Goal: Information Seeking & Learning: Learn about a topic

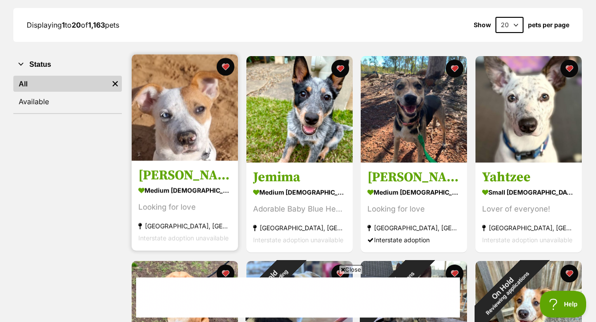
click at [208, 112] on img at bounding box center [185, 107] width 106 height 106
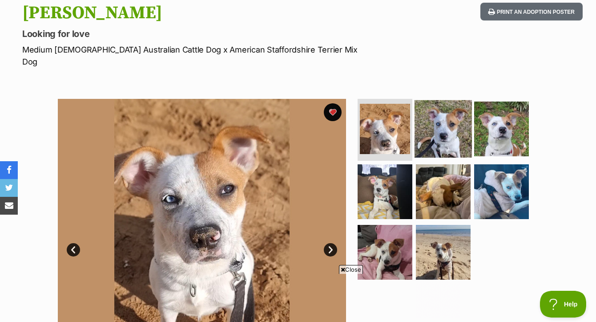
click at [454, 112] on img at bounding box center [443, 128] width 57 height 57
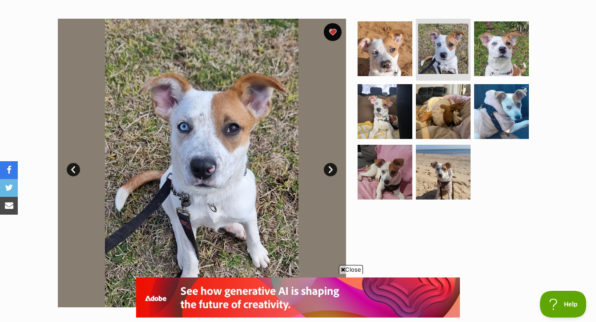
click at [358, 268] on span "Close" at bounding box center [351, 269] width 24 height 9
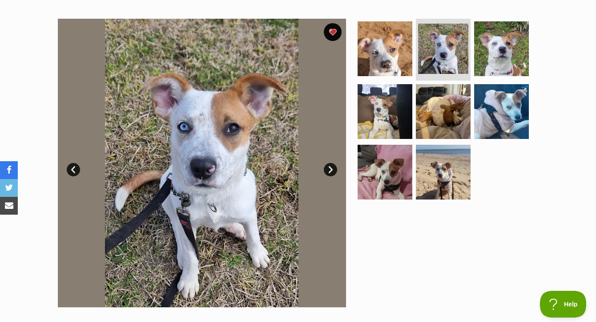
click at [334, 165] on link "Next" at bounding box center [330, 169] width 13 height 13
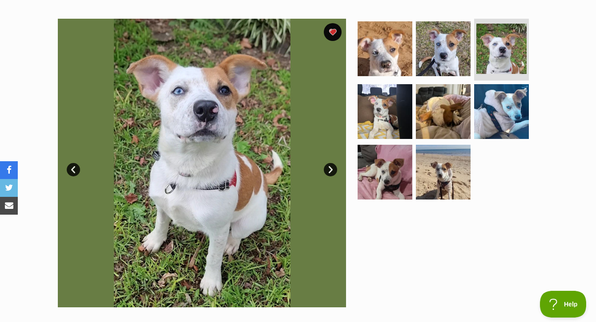
click at [333, 166] on link "Next" at bounding box center [330, 169] width 13 height 13
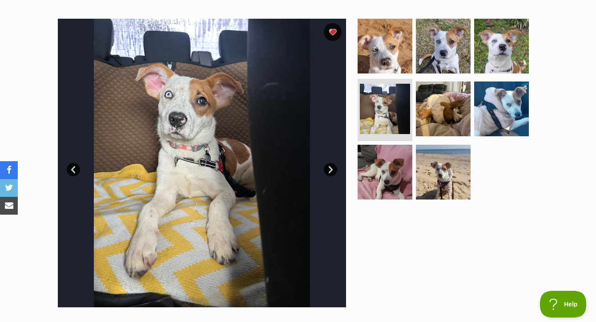
click at [333, 166] on link "Next" at bounding box center [330, 169] width 13 height 13
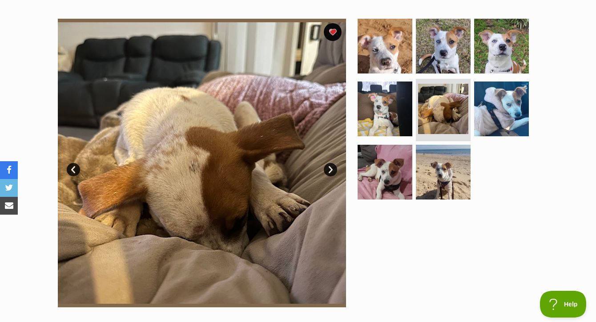
click at [333, 166] on link "Next" at bounding box center [330, 169] width 13 height 13
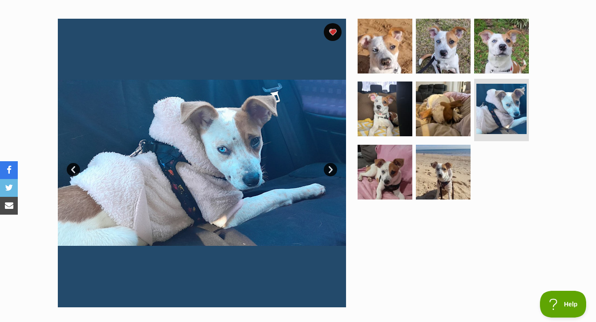
click at [333, 166] on link "Next" at bounding box center [330, 169] width 13 height 13
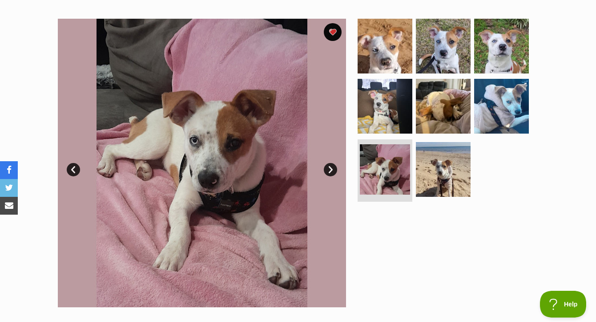
click at [333, 166] on link "Next" at bounding box center [330, 169] width 13 height 13
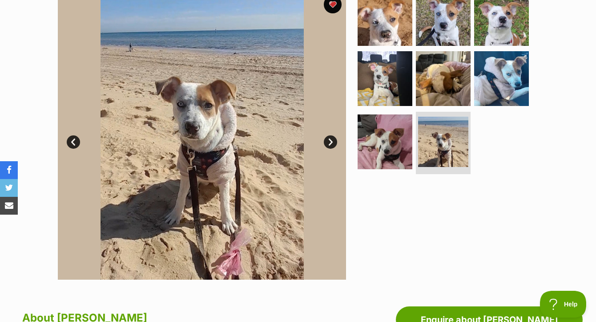
scroll to position [194, 0]
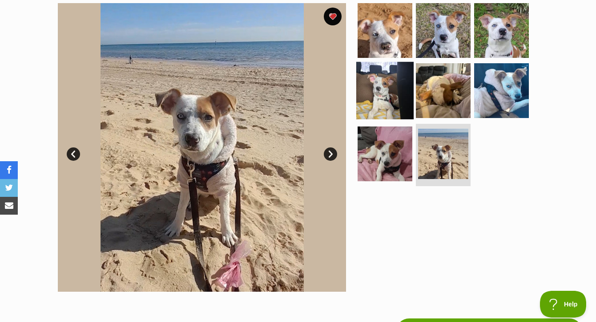
click at [379, 95] on img at bounding box center [385, 90] width 57 height 57
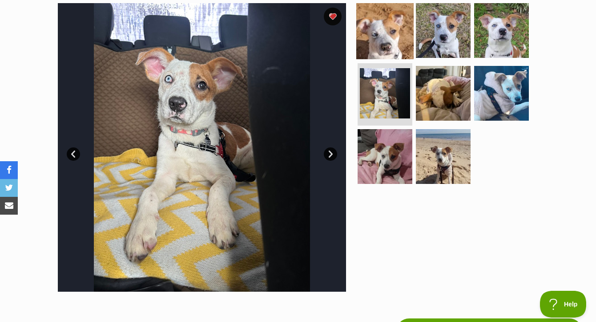
click at [390, 26] on img at bounding box center [385, 29] width 57 height 57
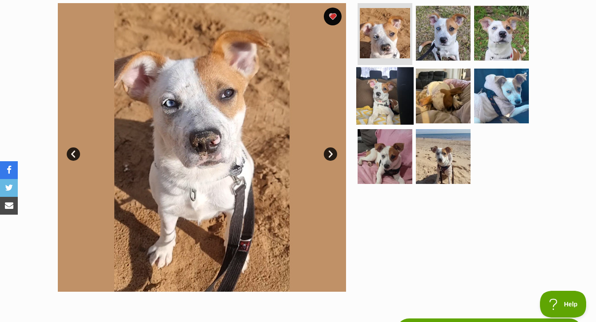
click at [390, 106] on img at bounding box center [385, 95] width 57 height 57
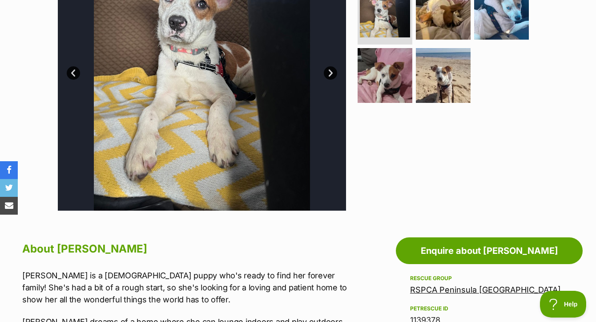
scroll to position [0, 0]
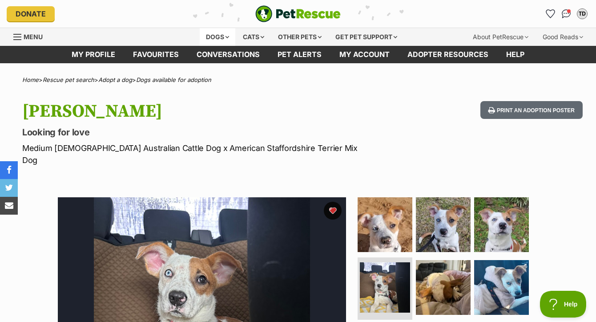
click at [205, 40] on div "Dogs" at bounding box center [218, 37] width 36 height 18
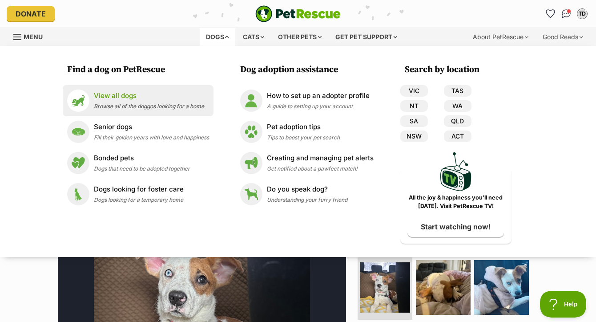
click at [136, 100] on p "View all dogs" at bounding box center [149, 96] width 110 height 10
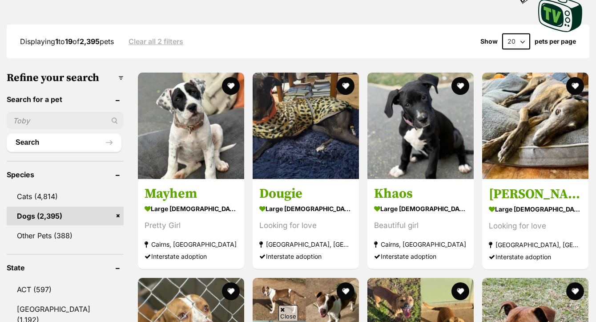
scroll to position [335, 0]
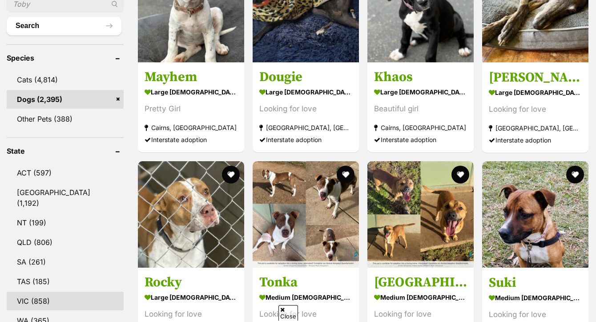
click at [36, 299] on link "VIC (858)" at bounding box center [65, 301] width 117 height 19
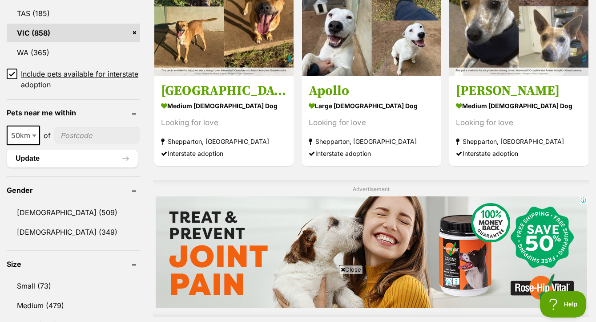
scroll to position [601, 0]
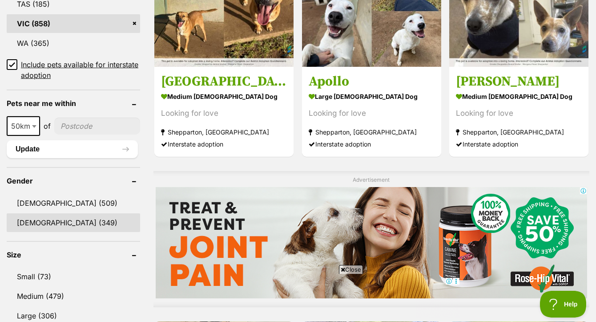
click at [40, 232] on link "[DEMOGRAPHIC_DATA] (349)" at bounding box center [74, 222] width 134 height 19
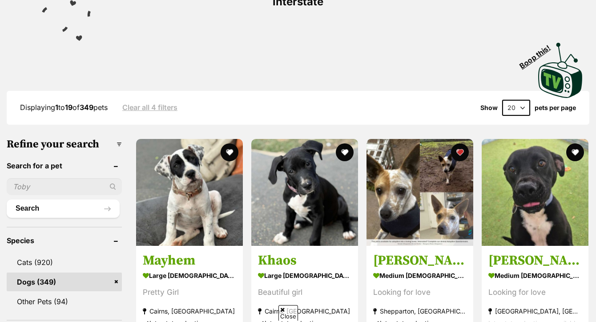
scroll to position [208, 0]
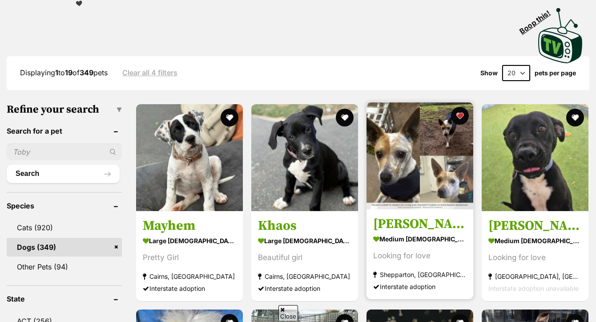
click at [442, 162] on img at bounding box center [420, 155] width 107 height 107
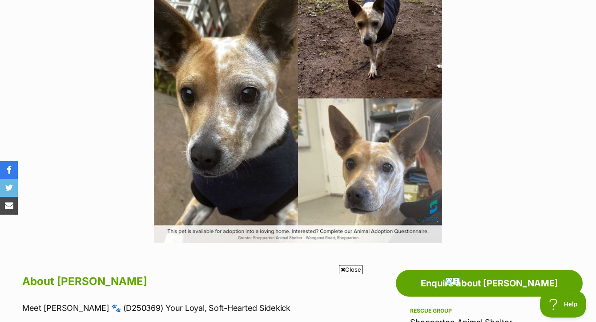
scroll to position [228, 0]
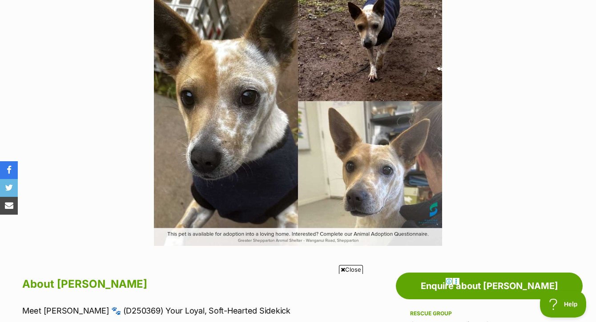
click at [350, 270] on span "Close" at bounding box center [351, 269] width 24 height 9
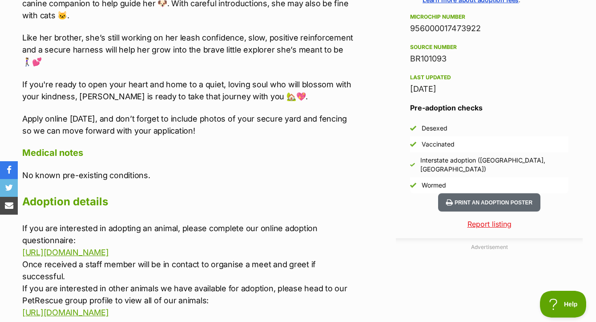
scroll to position [714, 0]
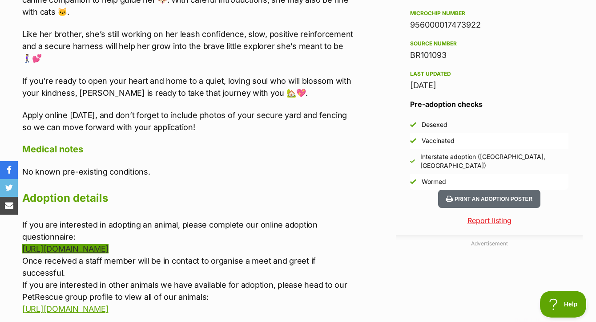
click at [109, 244] on link "https://greatershepparton-animal-shelter.app.oneblink.io/forms/12424" at bounding box center [65, 248] width 86 height 9
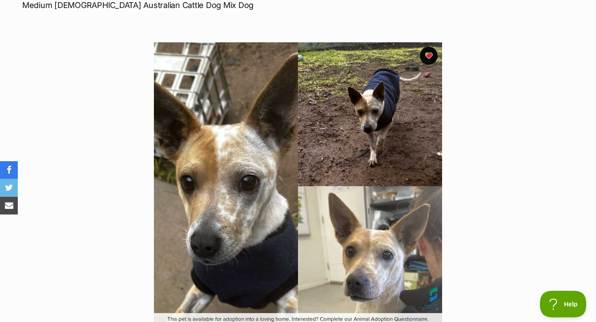
scroll to position [0, 0]
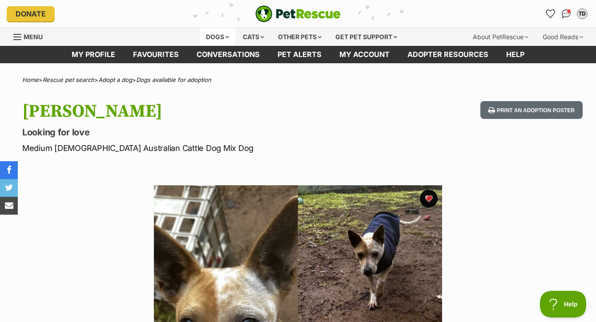
click at [215, 42] on div "Dogs" at bounding box center [218, 37] width 36 height 18
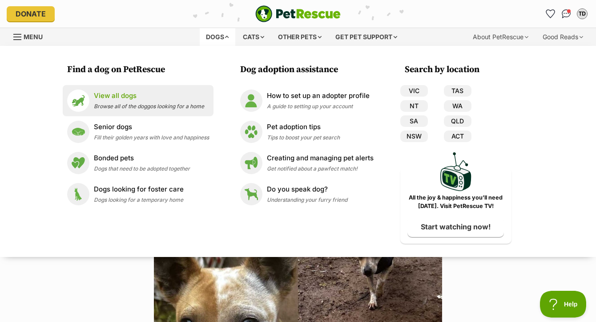
click at [144, 95] on p "View all dogs" at bounding box center [149, 96] width 110 height 10
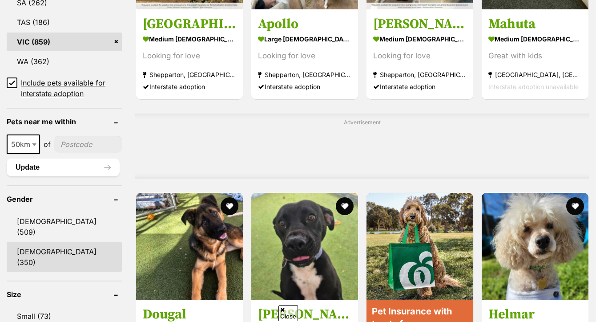
click at [33, 242] on link "[DEMOGRAPHIC_DATA] (350)" at bounding box center [64, 256] width 115 height 29
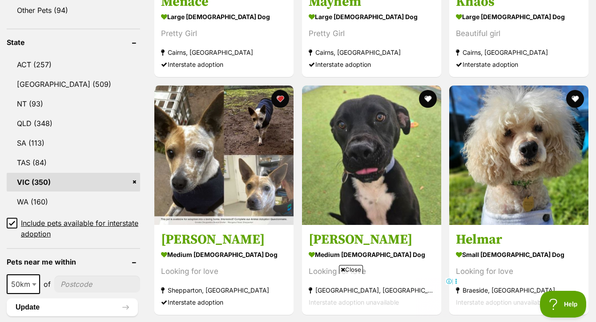
click at [350, 270] on span "Close" at bounding box center [351, 269] width 24 height 9
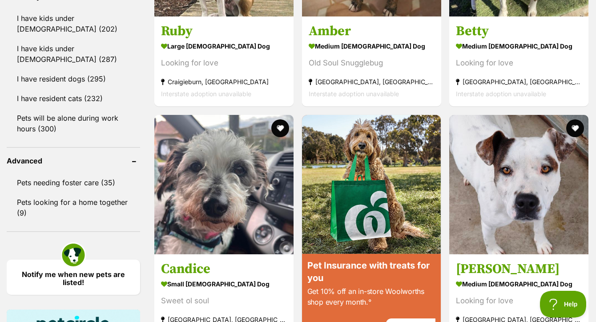
scroll to position [1098, 0]
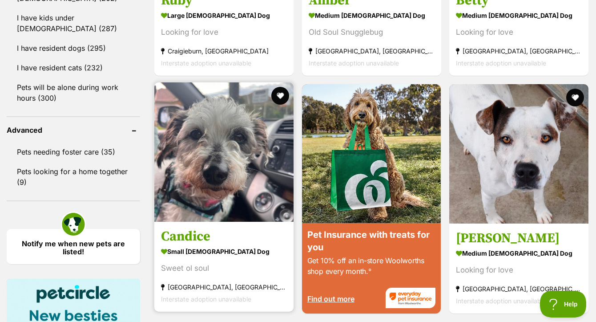
click at [222, 166] on img at bounding box center [223, 151] width 139 height 139
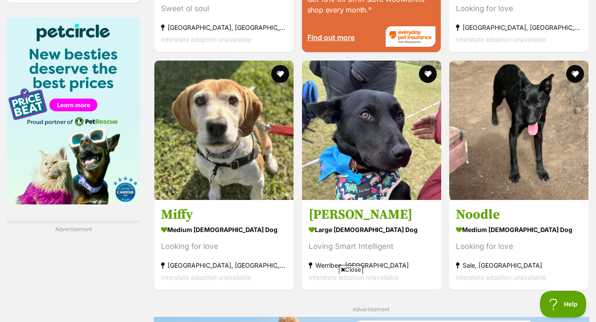
scroll to position [1359, 0]
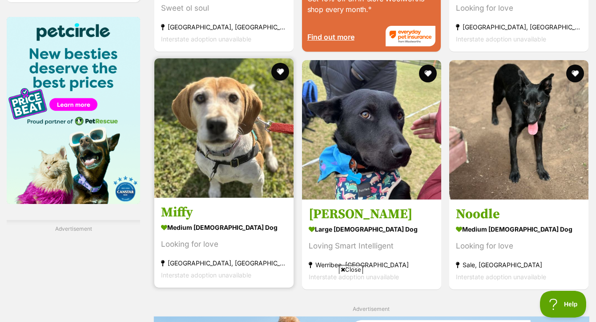
click at [233, 109] on img at bounding box center [223, 127] width 139 height 139
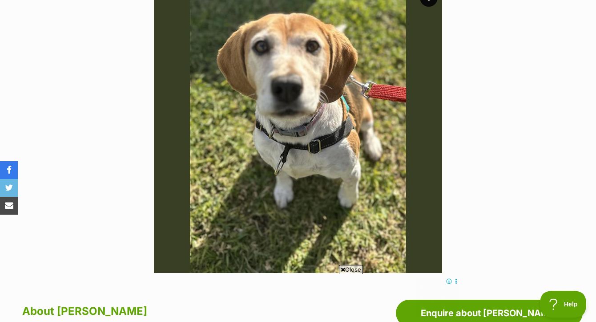
scroll to position [187, 0]
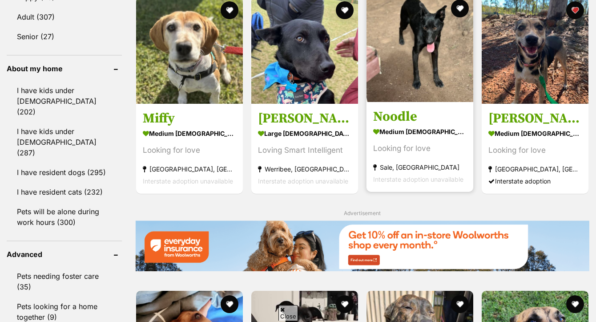
scroll to position [1016, 0]
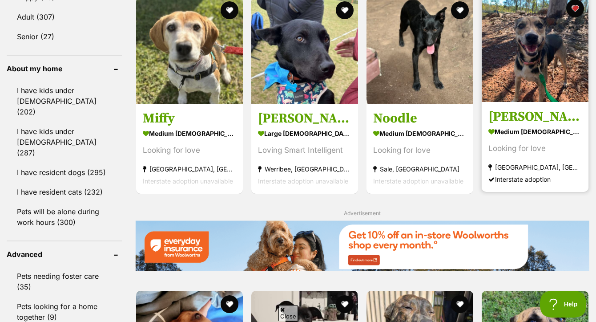
click at [524, 62] on img at bounding box center [535, 48] width 107 height 107
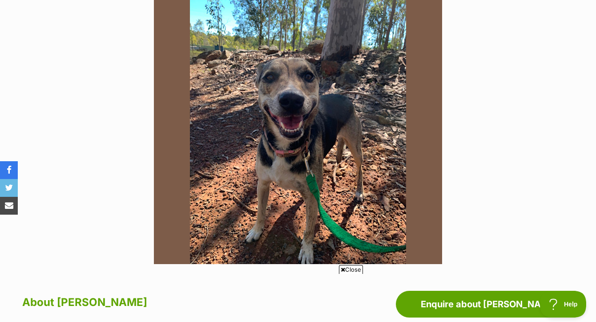
scroll to position [184, 0]
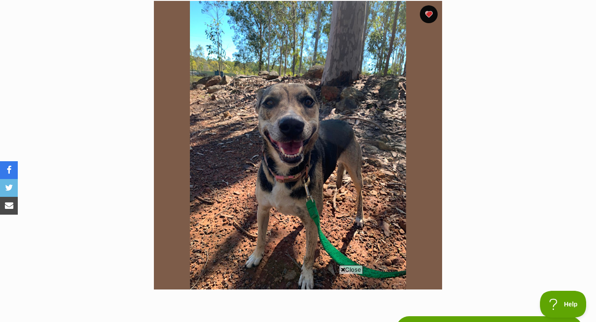
click at [353, 268] on span "Close" at bounding box center [351, 269] width 24 height 9
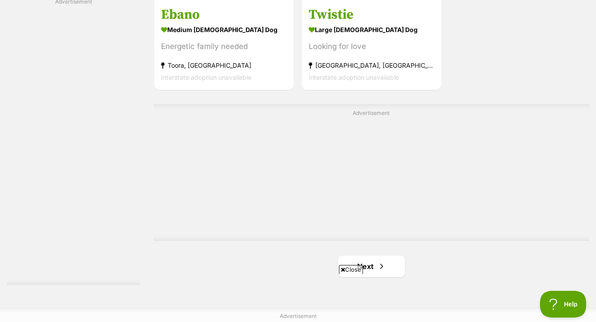
scroll to position [2193, 0]
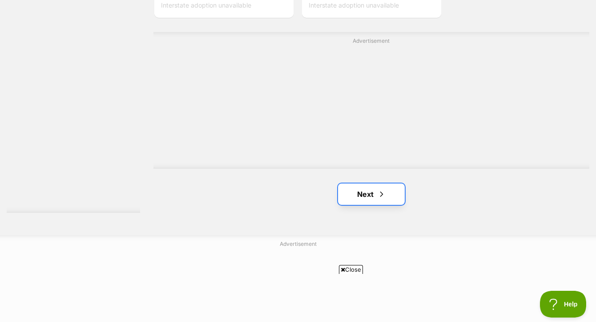
click at [370, 183] on link "Next" at bounding box center [371, 193] width 67 height 21
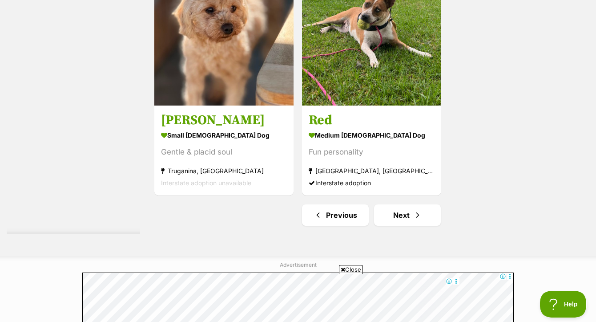
scroll to position [2195, 0]
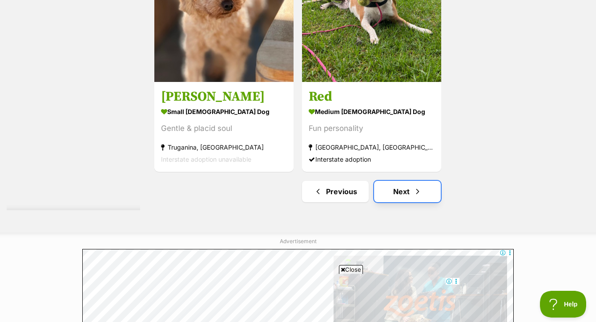
click at [402, 183] on link "Next" at bounding box center [407, 191] width 67 height 21
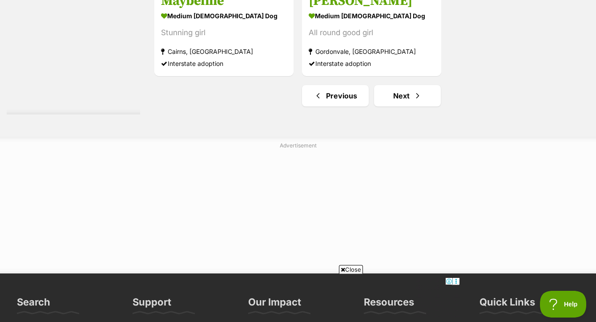
scroll to position [2288, 0]
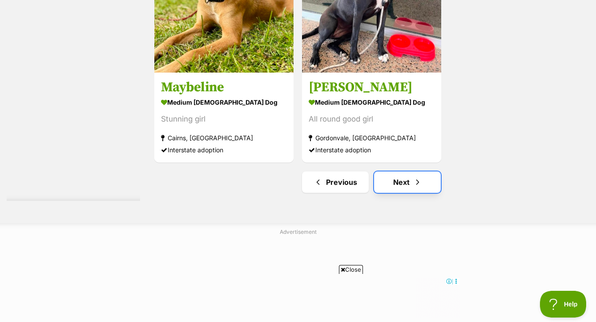
click at [401, 172] on link "Next" at bounding box center [407, 181] width 67 height 21
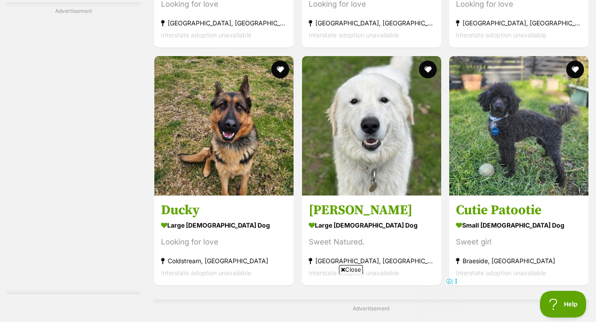
click at [351, 269] on span "Close" at bounding box center [351, 269] width 24 height 9
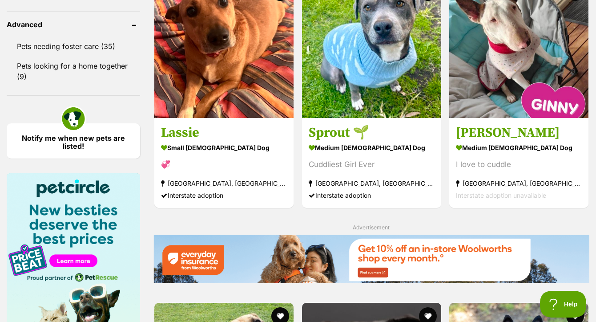
scroll to position [1132, 0]
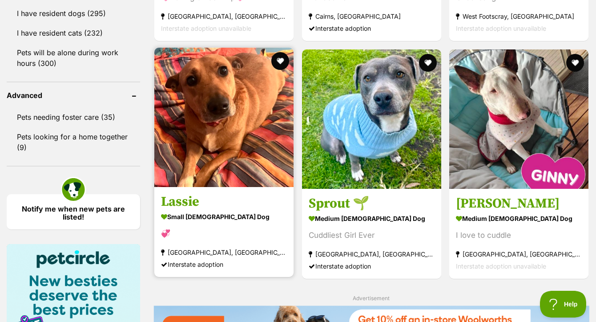
click at [233, 123] on img at bounding box center [223, 117] width 139 height 139
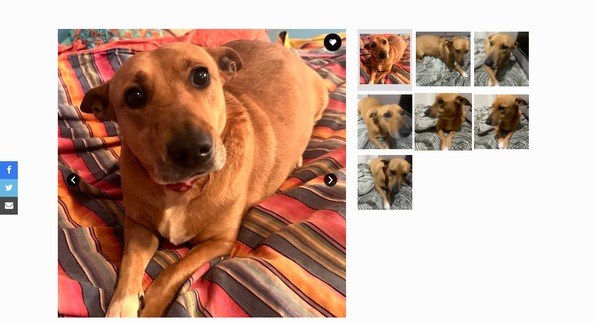
scroll to position [156, 0]
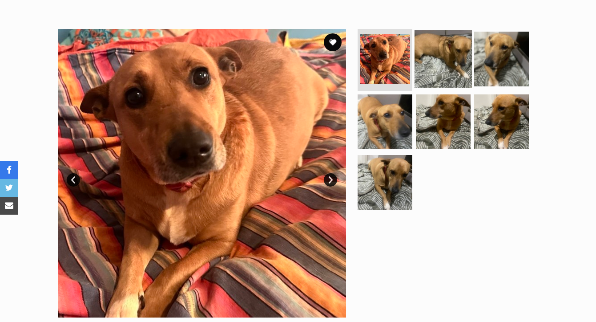
click at [442, 60] on img at bounding box center [443, 58] width 57 height 57
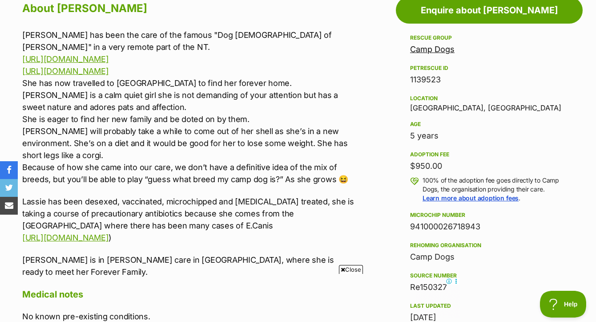
scroll to position [0, 0]
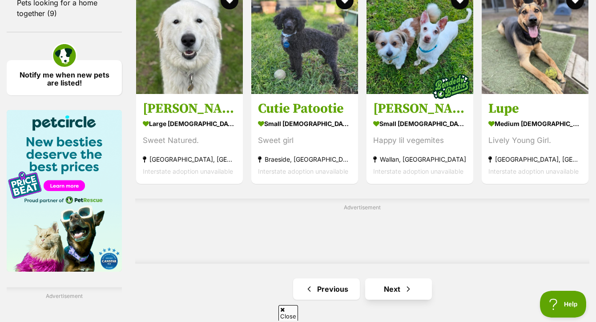
scroll to position [1379, 0]
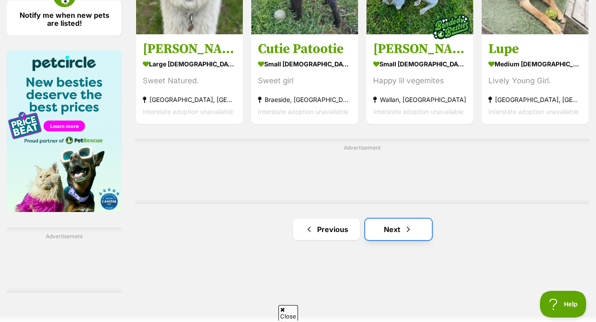
click at [393, 219] on link "Next" at bounding box center [398, 229] width 67 height 21
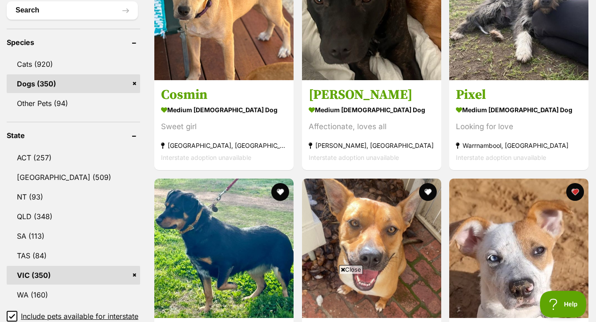
scroll to position [438, 0]
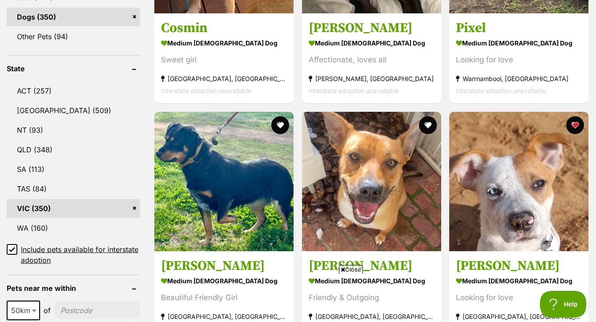
click at [353, 270] on span "Close" at bounding box center [351, 269] width 24 height 9
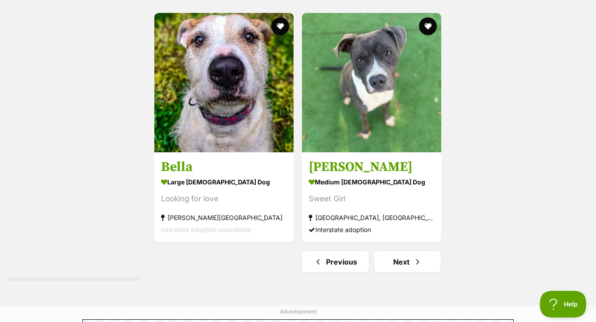
scroll to position [2127, 0]
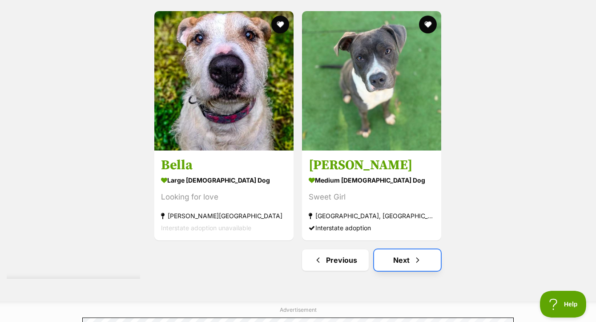
click at [397, 252] on link "Next" at bounding box center [407, 259] width 67 height 21
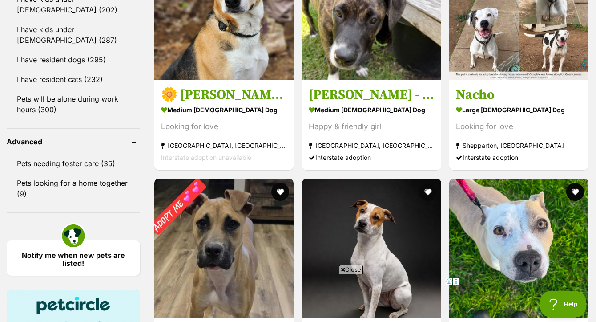
click at [352, 266] on span "Close" at bounding box center [351, 269] width 24 height 9
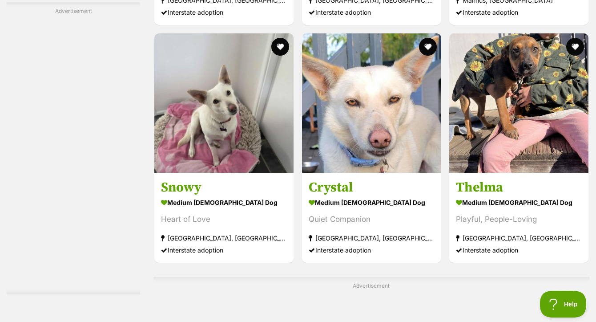
scroll to position [1805, 0]
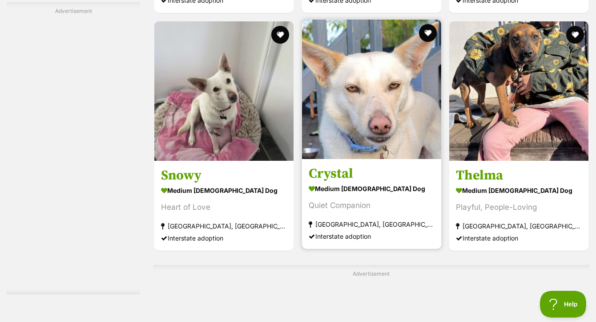
click at [375, 113] on img at bounding box center [371, 89] width 139 height 139
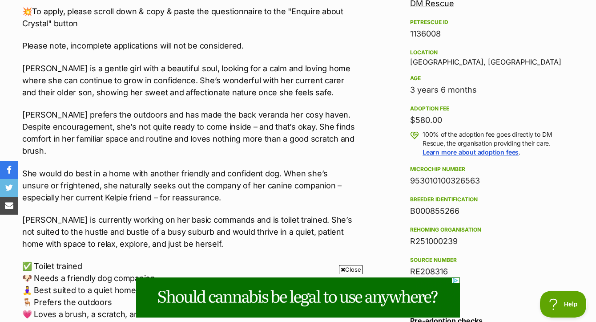
scroll to position [553, 0]
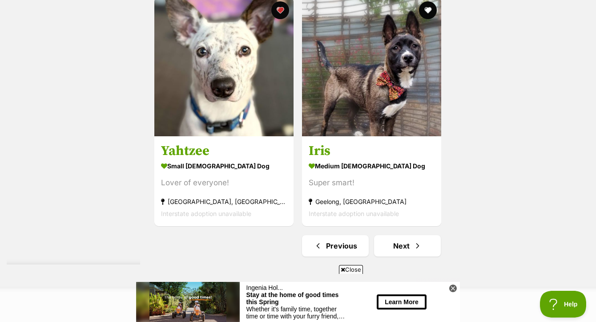
scroll to position [2225, 0]
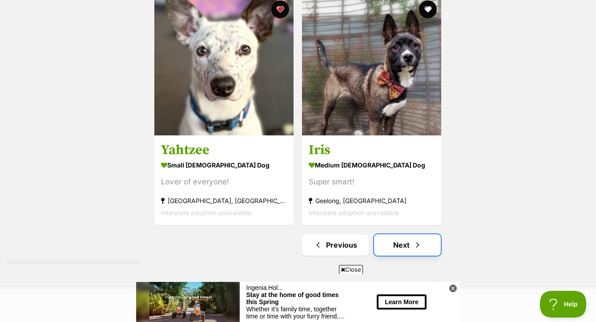
click at [405, 234] on link "Next" at bounding box center [407, 244] width 67 height 21
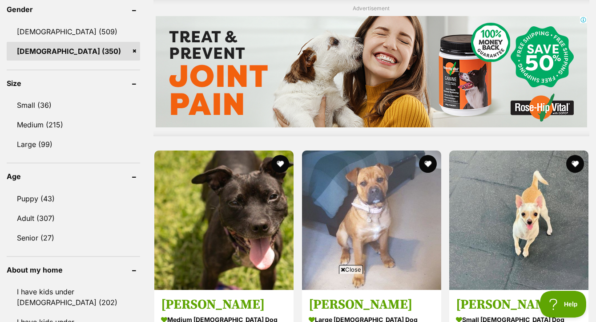
scroll to position [941, 0]
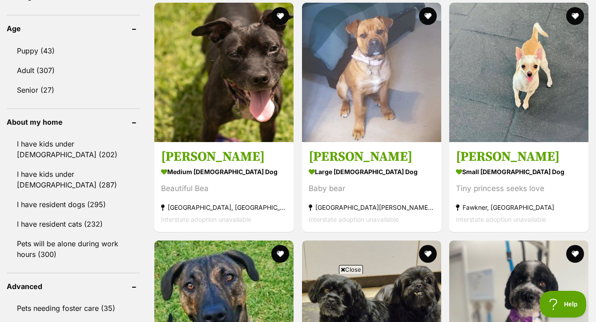
click at [354, 271] on span "Close" at bounding box center [351, 269] width 24 height 9
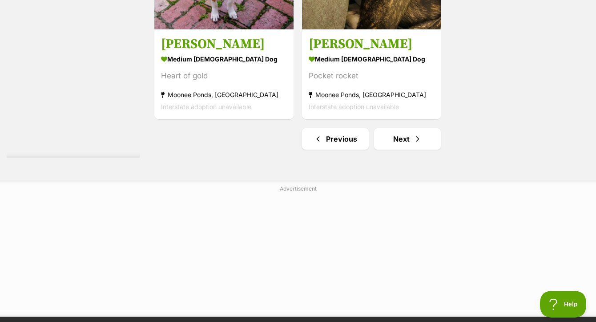
scroll to position [2254, 0]
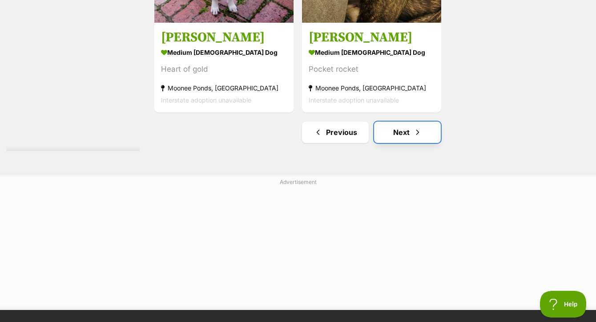
click at [405, 126] on link "Next" at bounding box center [407, 132] width 67 height 21
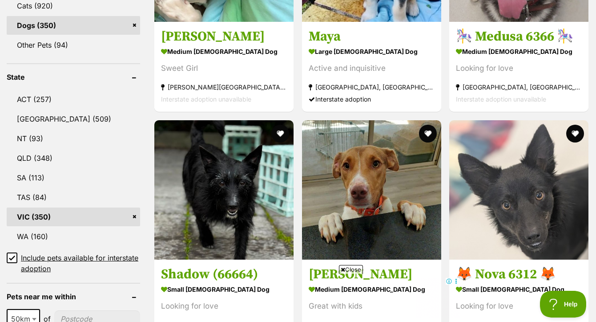
click at [349, 270] on span "Close" at bounding box center [351, 269] width 24 height 9
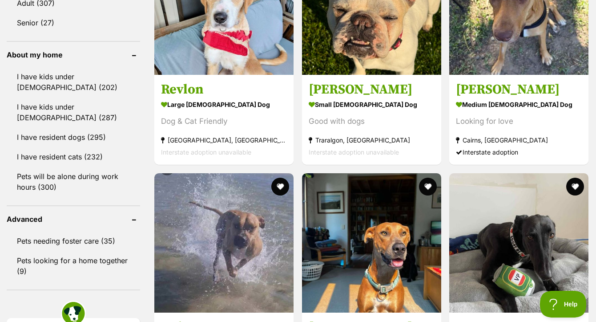
scroll to position [928, 0]
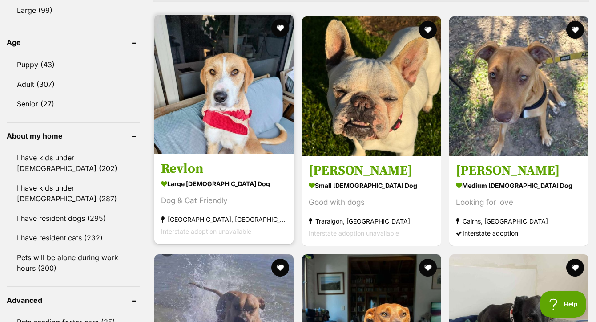
click at [238, 101] on img at bounding box center [223, 84] width 139 height 139
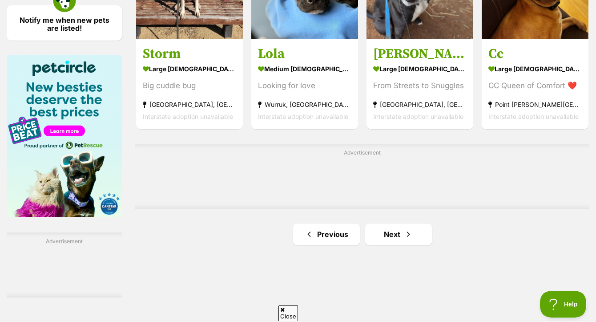
scroll to position [1410, 0]
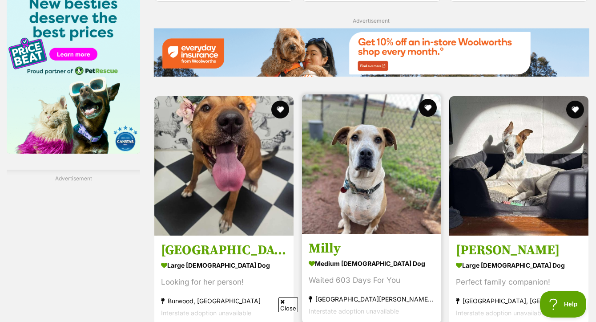
click at [402, 186] on img at bounding box center [371, 163] width 139 height 139
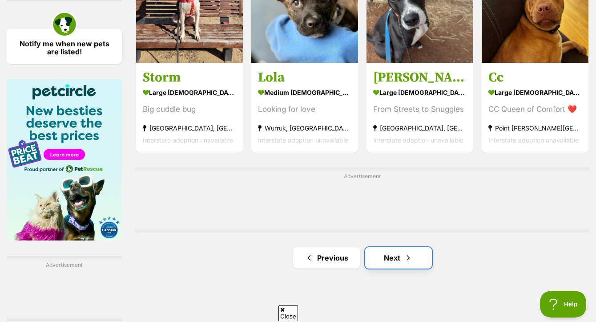
click at [398, 256] on link "Next" at bounding box center [398, 257] width 67 height 21
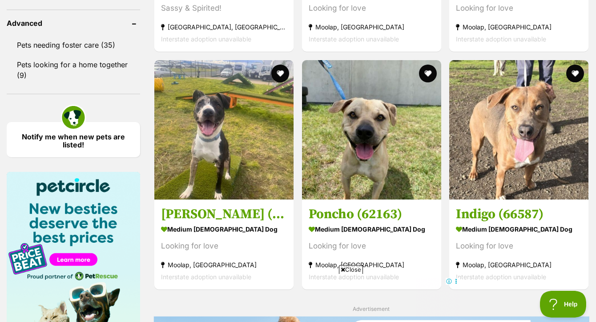
click at [354, 271] on span "Close" at bounding box center [351, 269] width 24 height 9
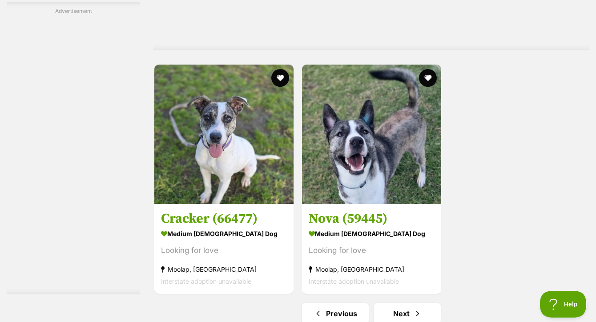
scroll to position [2249, 0]
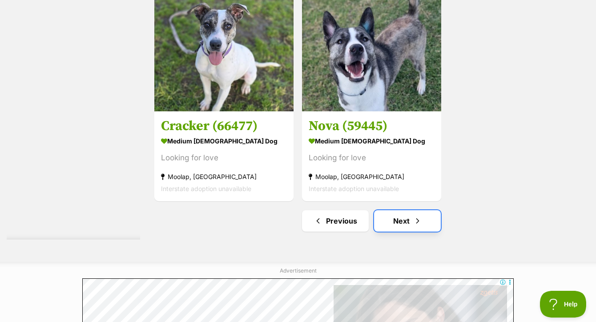
click at [404, 212] on link "Next" at bounding box center [407, 220] width 67 height 21
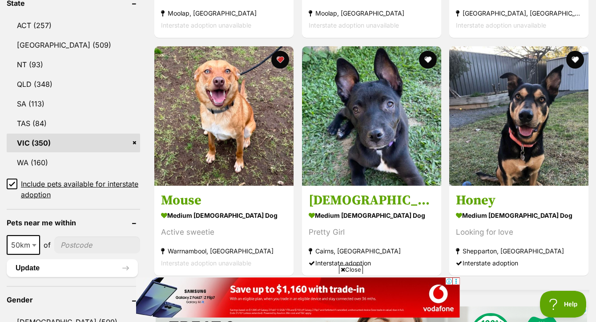
scroll to position [505, 0]
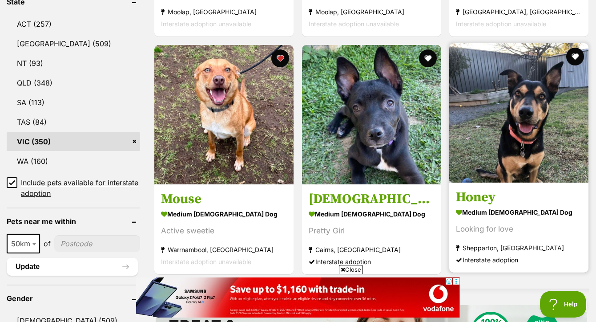
click at [529, 118] on img at bounding box center [519, 112] width 139 height 139
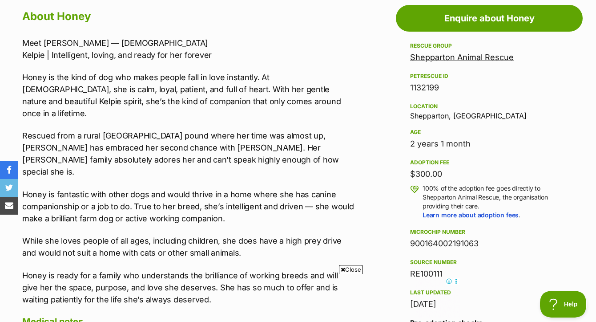
scroll to position [502, 0]
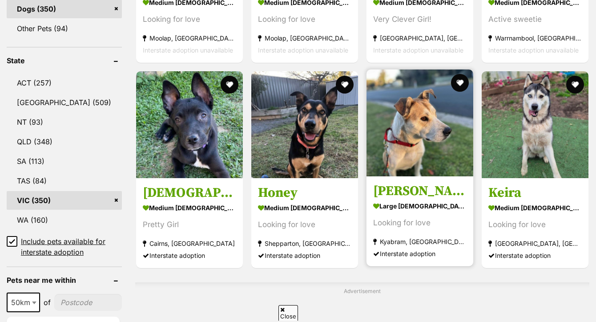
scroll to position [446, 0]
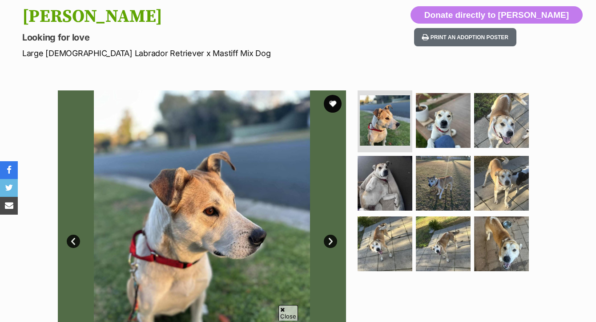
scroll to position [95, 0]
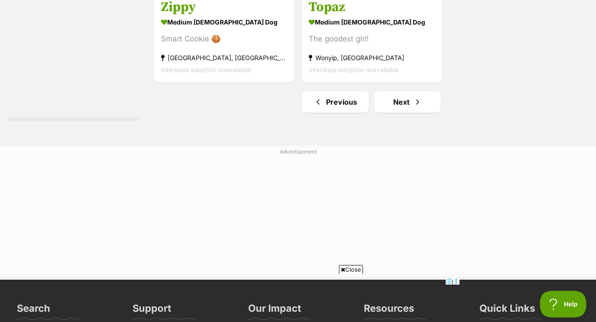
scroll to position [2239, 0]
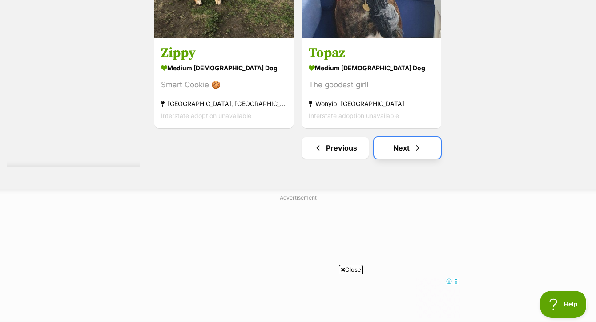
click at [413, 142] on link "Next" at bounding box center [407, 147] width 67 height 21
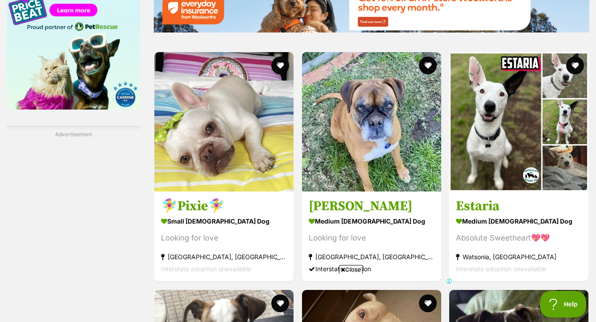
click at [349, 269] on span "Close" at bounding box center [351, 269] width 24 height 9
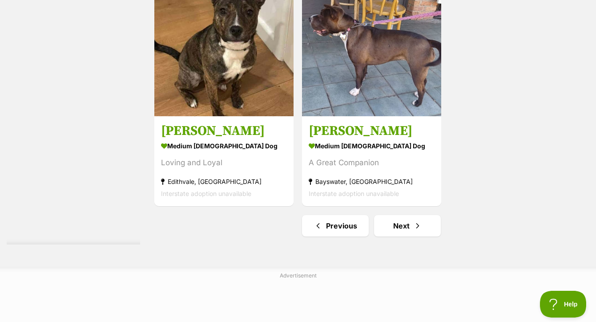
scroll to position [2116, 0]
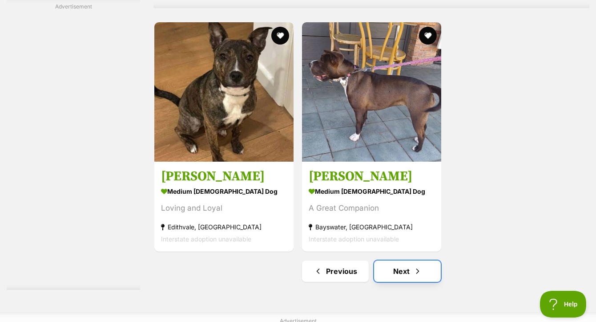
click at [418, 266] on span "Next page" at bounding box center [418, 271] width 9 height 11
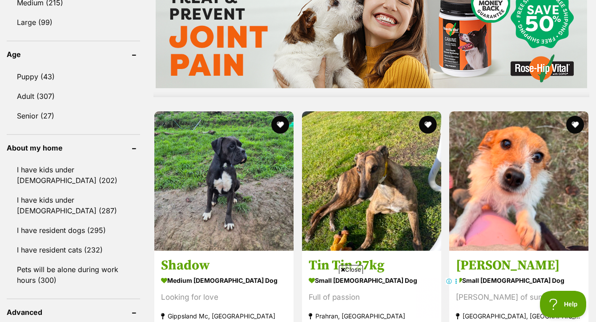
click at [352, 272] on span "Close" at bounding box center [351, 269] width 24 height 9
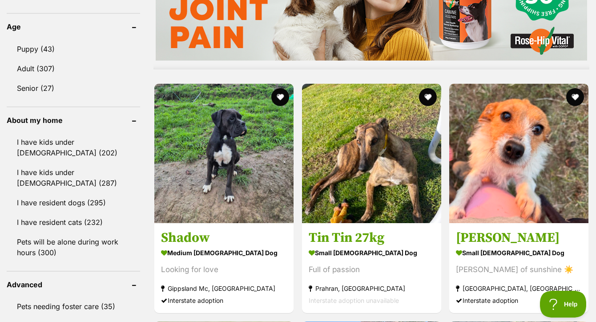
scroll to position [980, 0]
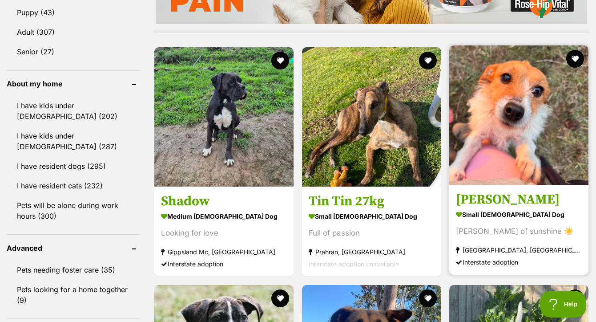
click at [523, 109] on img at bounding box center [519, 114] width 139 height 139
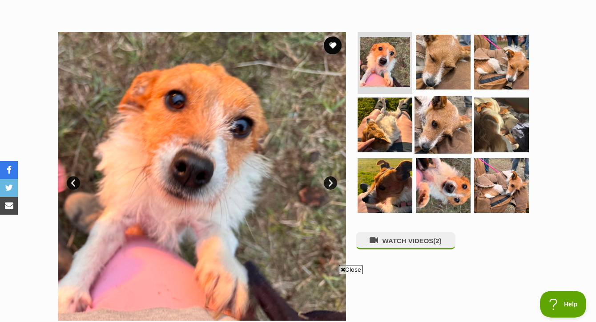
scroll to position [140, 0]
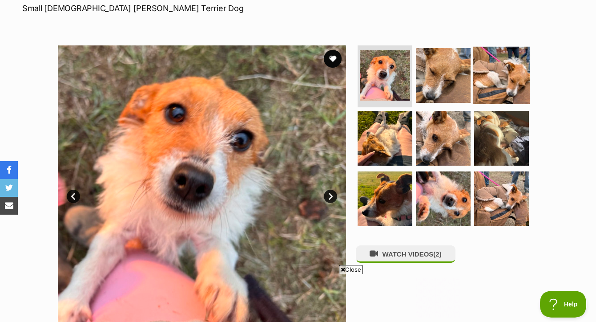
click at [487, 82] on img at bounding box center [501, 74] width 57 height 57
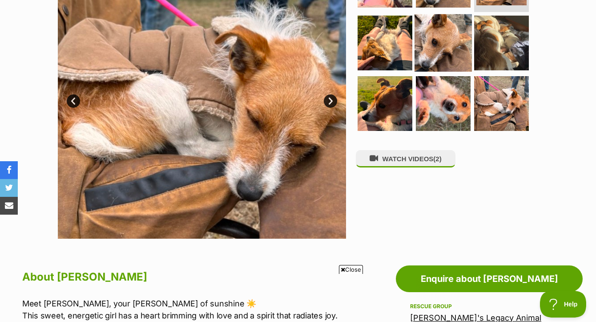
scroll to position [0, 0]
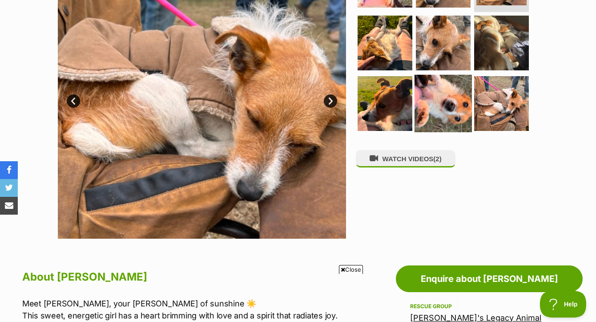
click at [457, 111] on img at bounding box center [443, 103] width 57 height 57
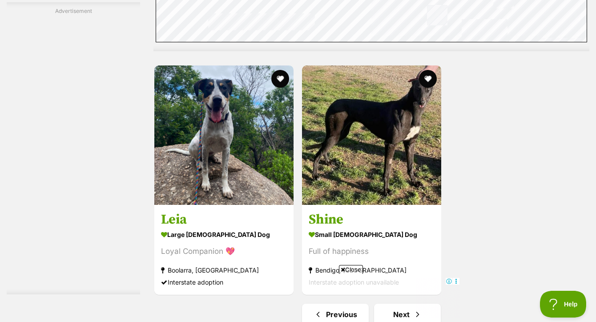
scroll to position [2114, 0]
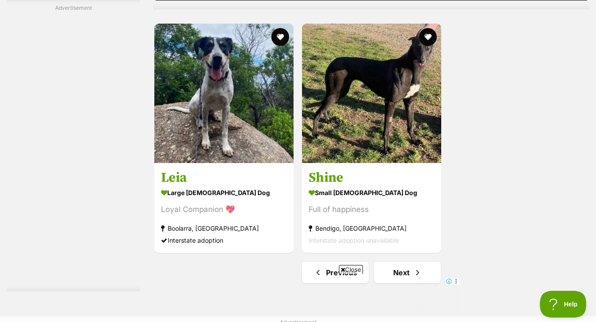
click at [352, 274] on div "Close" at bounding box center [298, 297] width 324 height 49
click at [352, 270] on span "Close" at bounding box center [351, 269] width 24 height 9
click at [410, 262] on link "Next" at bounding box center [407, 272] width 67 height 21
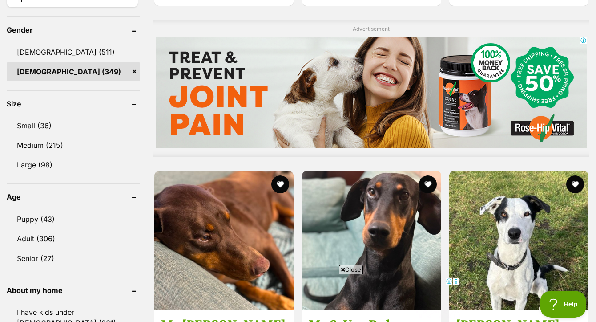
click at [347, 272] on span "Close" at bounding box center [351, 269] width 24 height 9
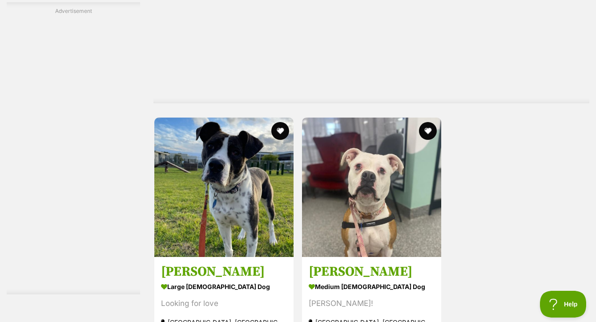
scroll to position [2120, 0]
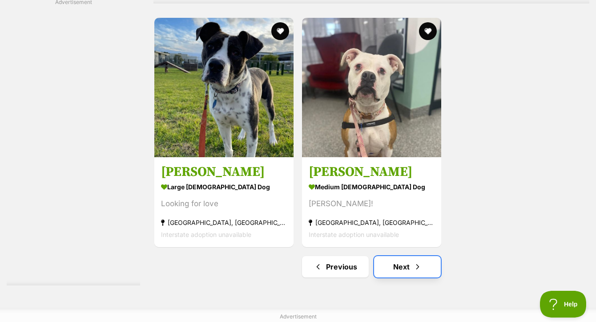
click at [409, 256] on link "Next" at bounding box center [407, 266] width 67 height 21
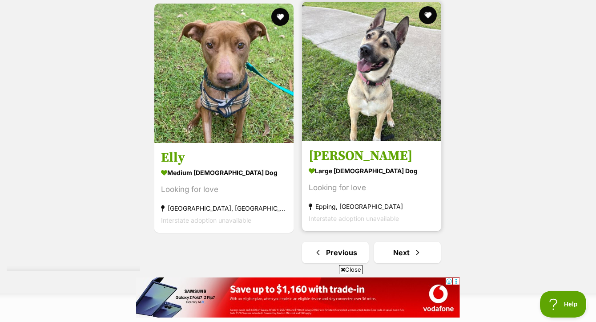
scroll to position [2294, 0]
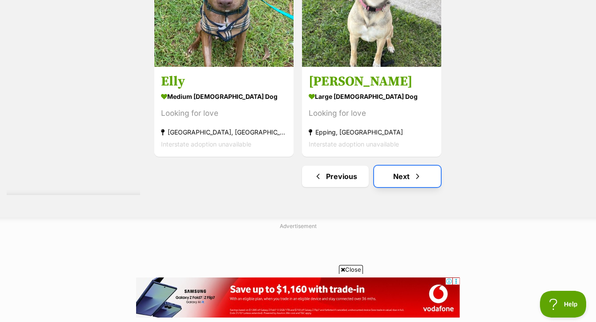
click at [413, 166] on link "Next" at bounding box center [407, 176] width 67 height 21
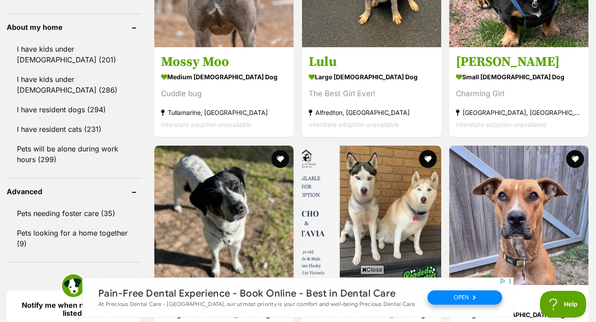
click at [369, 270] on span "Close" at bounding box center [373, 269] width 24 height 9
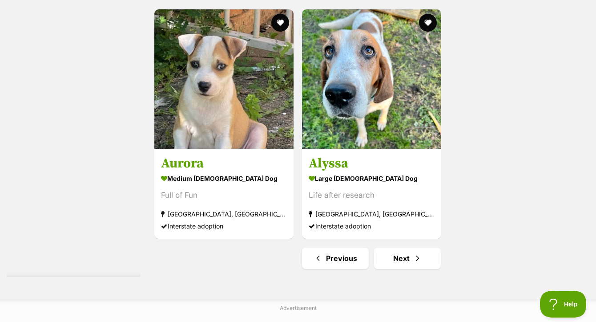
scroll to position [2127, 0]
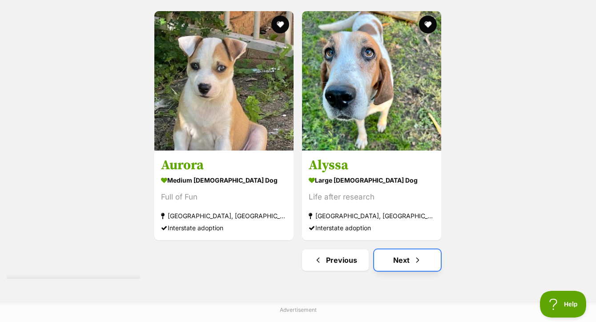
click at [395, 249] on link "Next" at bounding box center [407, 259] width 67 height 21
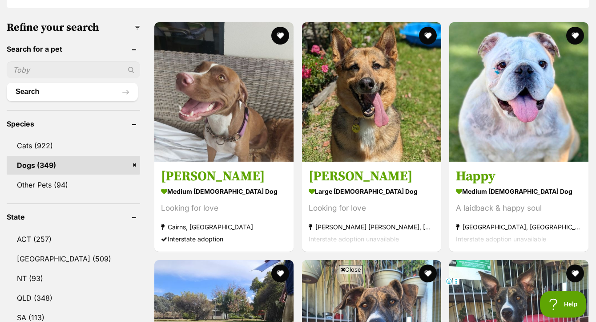
scroll to position [292, 0]
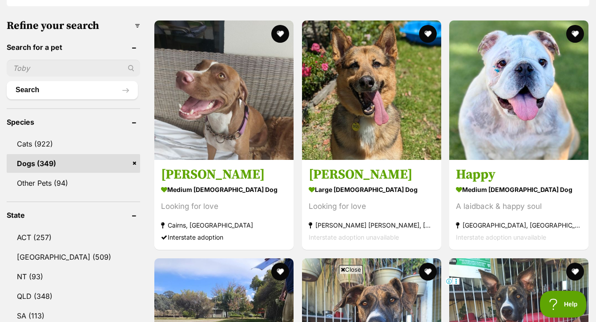
click at [350, 268] on span "Close" at bounding box center [351, 269] width 24 height 9
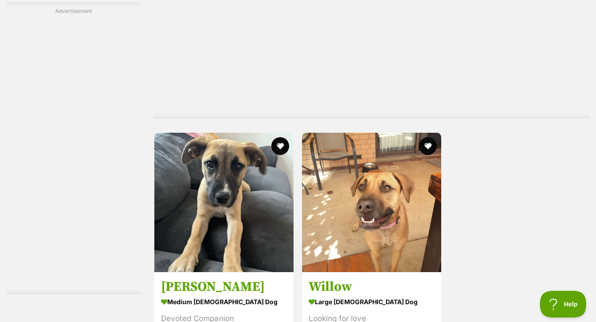
scroll to position [2323, 0]
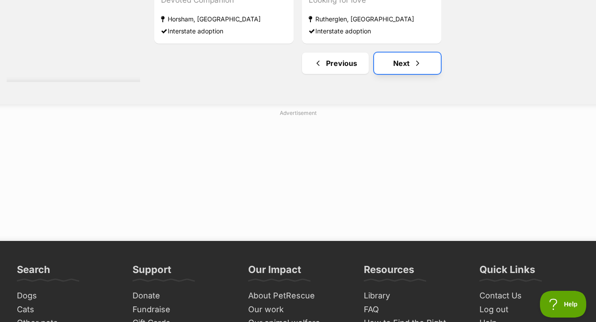
click at [406, 55] on link "Next" at bounding box center [407, 63] width 67 height 21
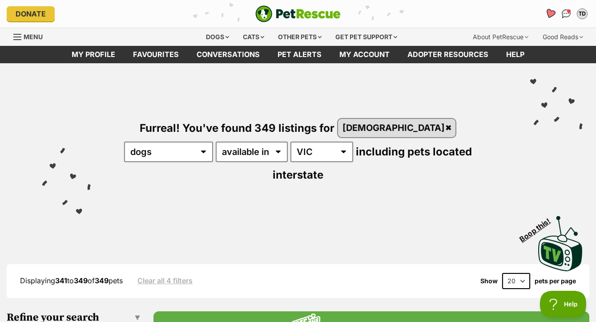
click at [551, 16] on icon "Favourites" at bounding box center [550, 13] width 11 height 10
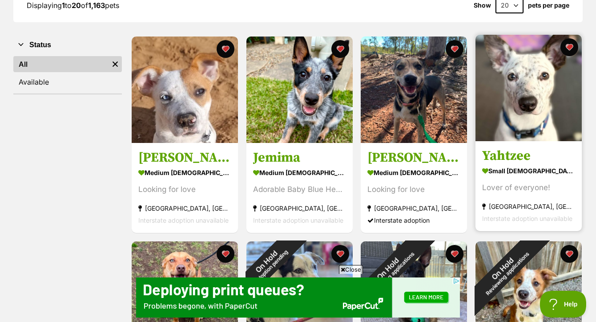
click at [530, 97] on img at bounding box center [529, 88] width 106 height 106
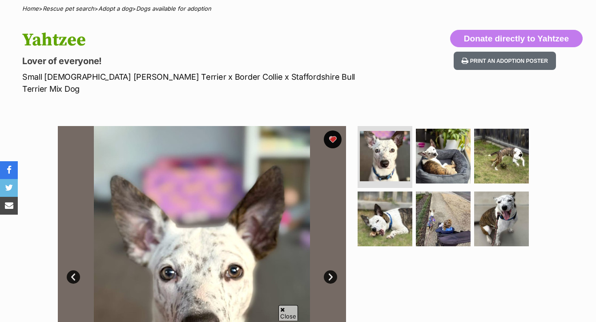
scroll to position [71, 0]
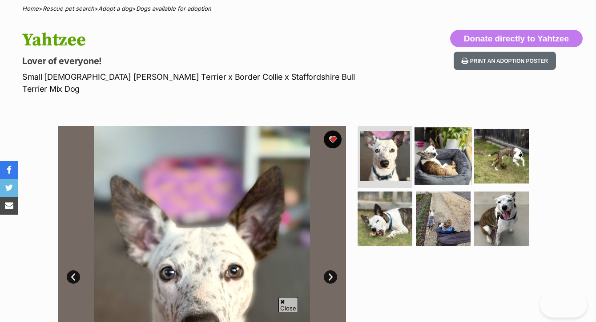
click at [455, 158] on img at bounding box center [443, 155] width 57 height 57
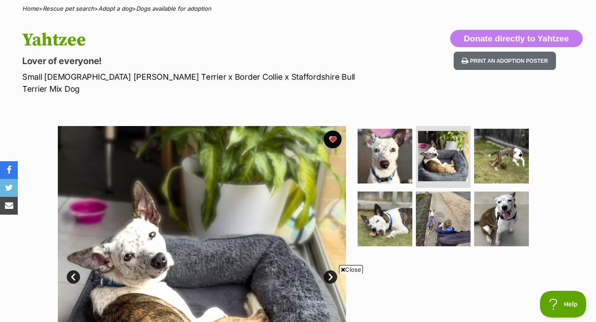
scroll to position [178, 0]
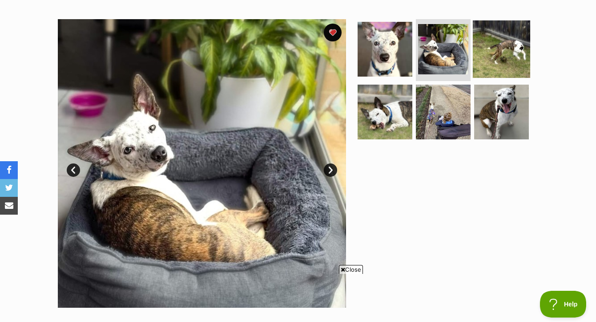
click at [508, 47] on img at bounding box center [501, 48] width 57 height 57
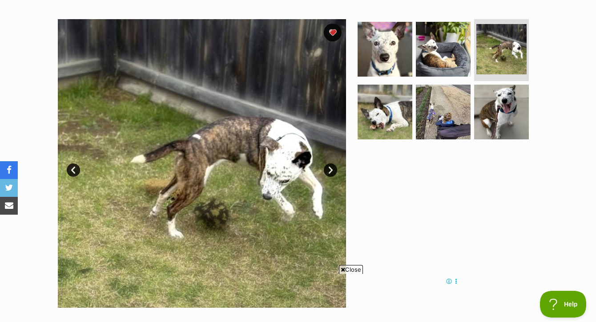
scroll to position [0, 0]
click at [398, 122] on img at bounding box center [385, 111] width 57 height 57
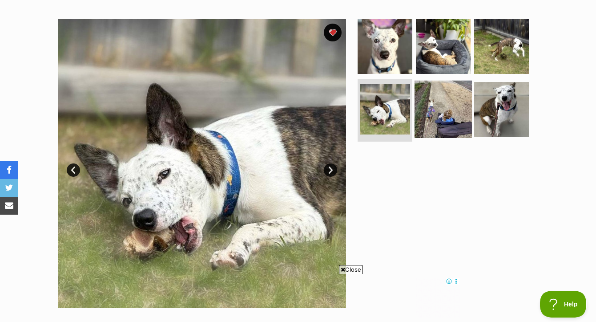
click at [434, 111] on img at bounding box center [443, 109] width 57 height 57
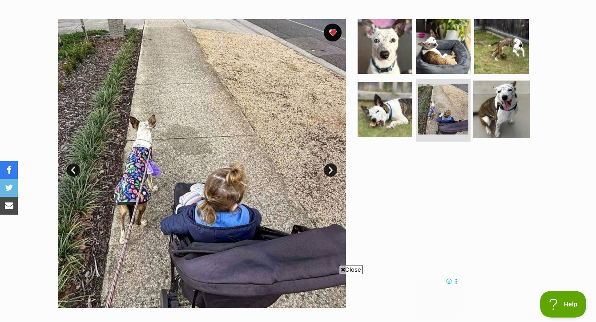
click at [489, 105] on img at bounding box center [501, 109] width 57 height 57
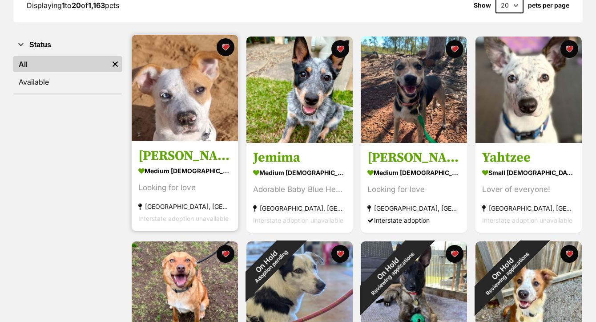
click at [195, 116] on img at bounding box center [185, 88] width 106 height 106
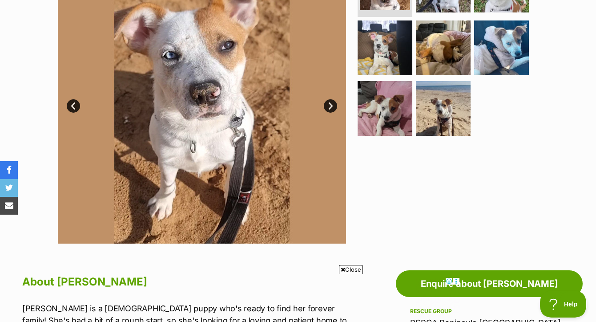
scroll to position [237, 0]
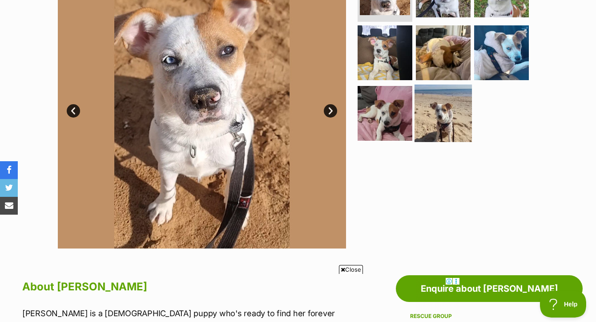
click at [433, 111] on img at bounding box center [443, 113] width 57 height 57
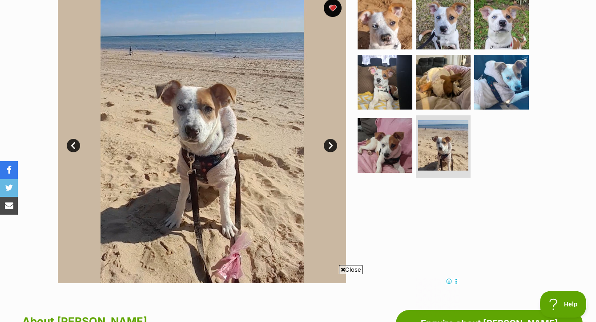
scroll to position [191, 0]
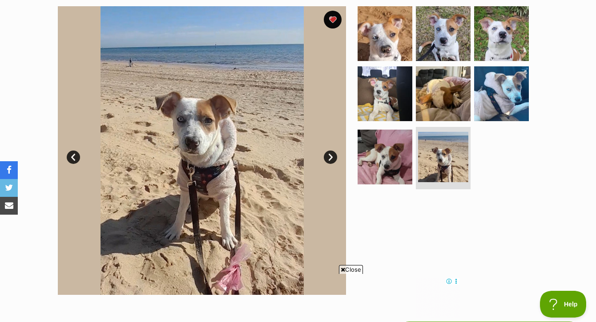
click at [354, 269] on span "Close" at bounding box center [351, 269] width 24 height 9
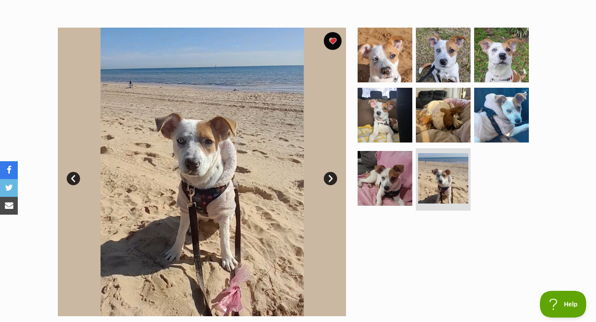
scroll to position [155, 0]
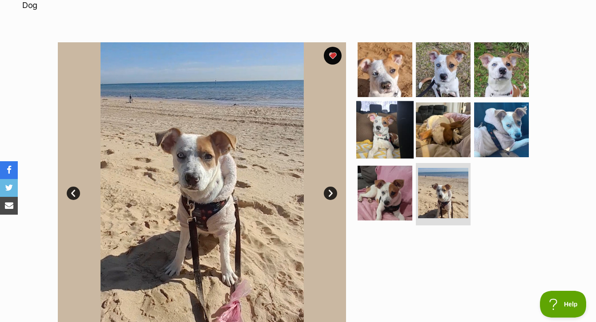
click at [381, 126] on img at bounding box center [385, 129] width 57 height 57
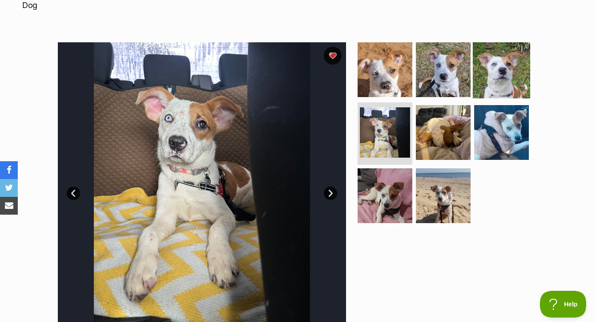
click at [504, 71] on img at bounding box center [501, 69] width 57 height 57
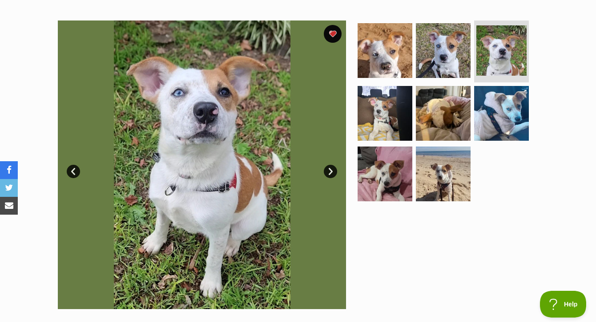
scroll to position [176, 0]
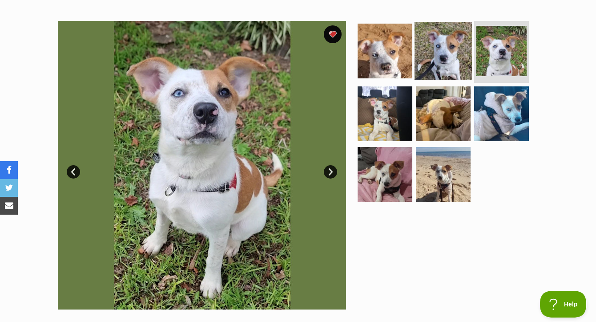
click at [437, 59] on img at bounding box center [443, 50] width 57 height 57
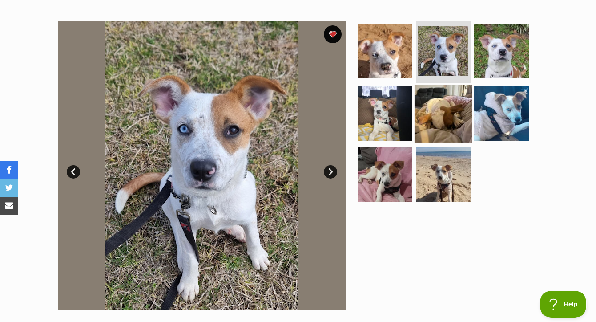
click at [449, 109] on img at bounding box center [443, 113] width 57 height 57
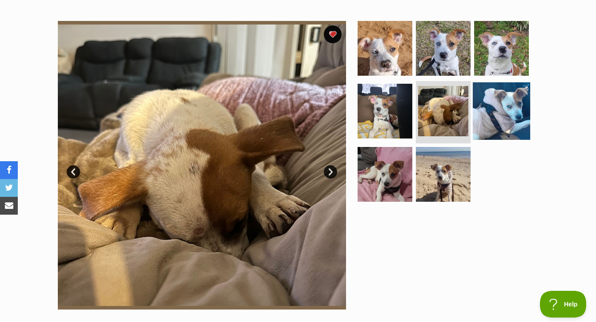
click at [515, 108] on img at bounding box center [501, 110] width 57 height 57
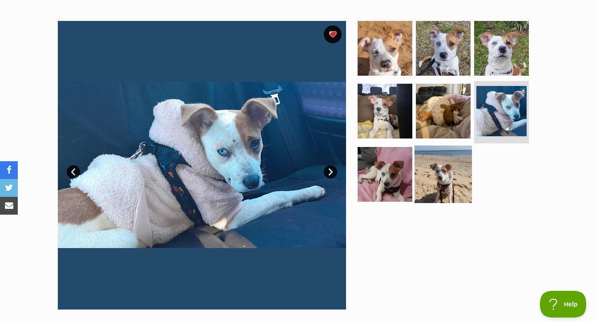
click at [435, 168] on img at bounding box center [443, 174] width 57 height 57
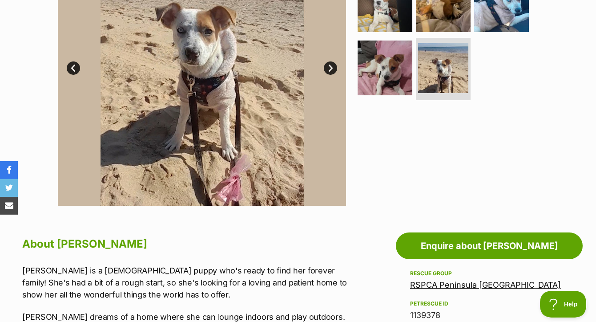
scroll to position [204, 0]
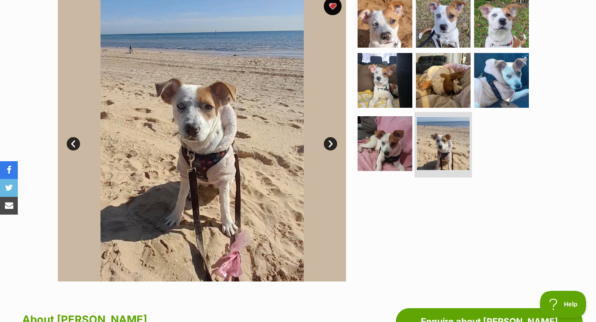
click at [446, 126] on img at bounding box center [443, 143] width 53 height 53
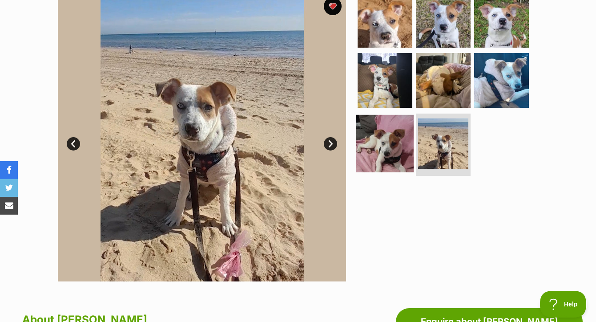
click at [399, 131] on img at bounding box center [385, 143] width 57 height 57
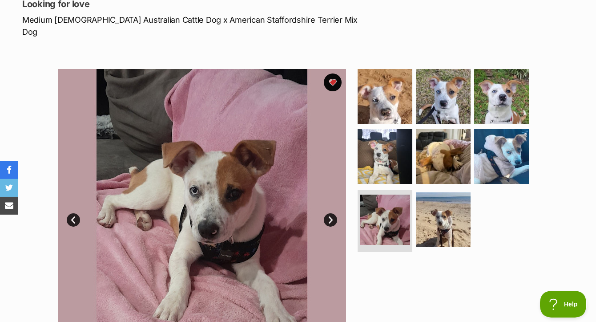
scroll to position [128, 0]
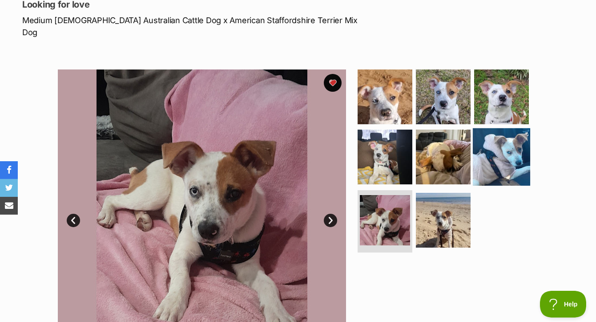
click at [517, 154] on img at bounding box center [501, 156] width 57 height 57
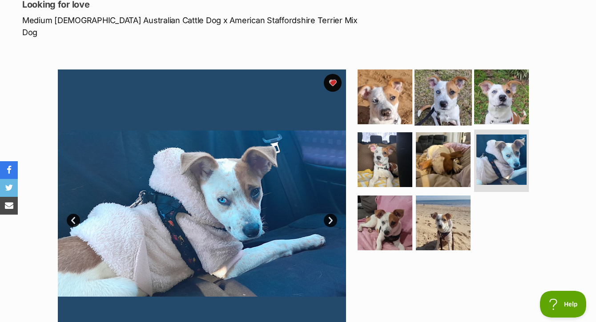
click at [434, 70] on img at bounding box center [443, 96] width 57 height 57
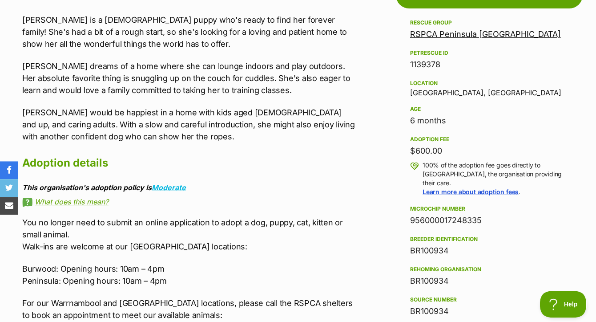
scroll to position [605, 0]
